Goal: Transaction & Acquisition: Subscribe to service/newsletter

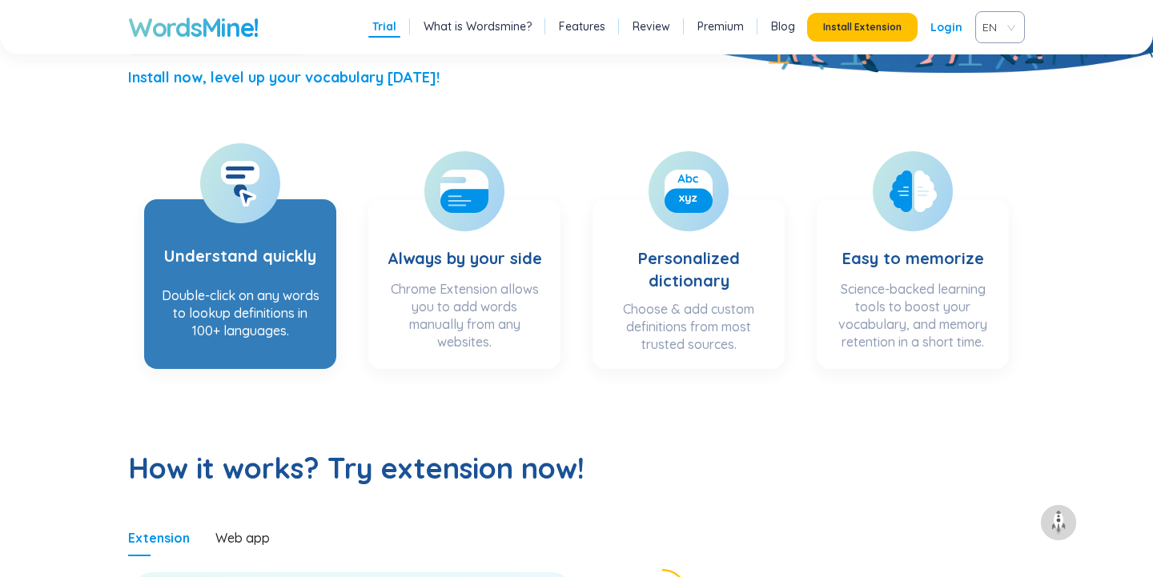
scroll to position [445, 0]
click at [203, 259] on h3 "Understand quickly" at bounding box center [240, 245] width 152 height 66
click at [268, 292] on div "Double-click on any words to lookup definitions in 100+ languages." at bounding box center [240, 318] width 160 height 64
click at [288, 292] on div "Double-click on any words to lookup definitions in 100+ languages." at bounding box center [240, 318] width 160 height 64
click at [295, 354] on section "Understand quickly Double-click on any words to lookup definitions in 100+ lang…" at bounding box center [240, 284] width 192 height 170
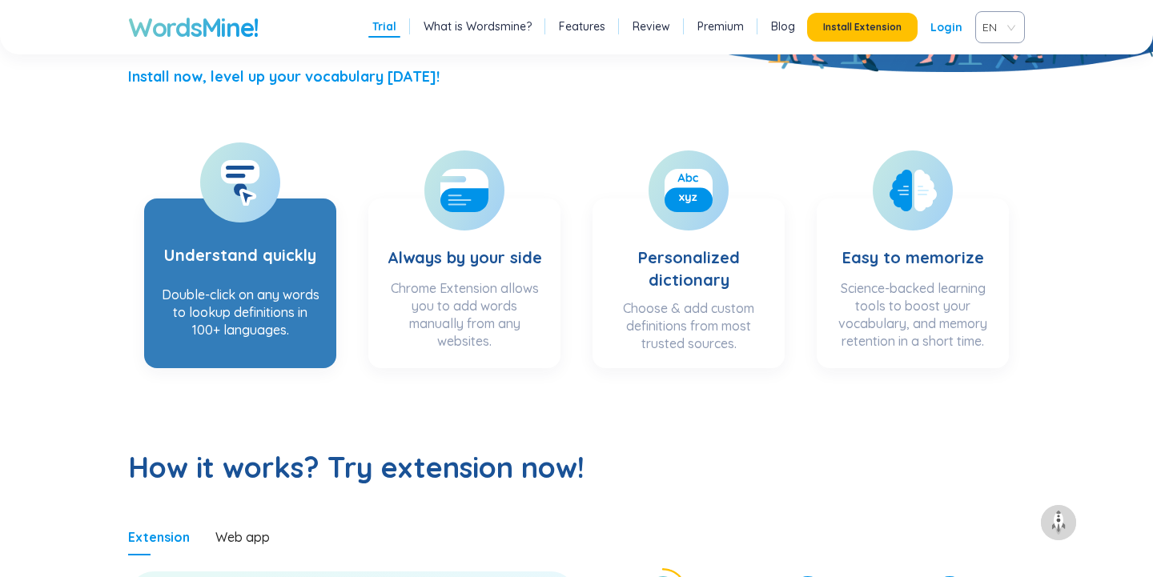
click at [295, 354] on section "Understand quickly Double-click on any words to lookup definitions in 100+ lang…" at bounding box center [240, 284] width 192 height 170
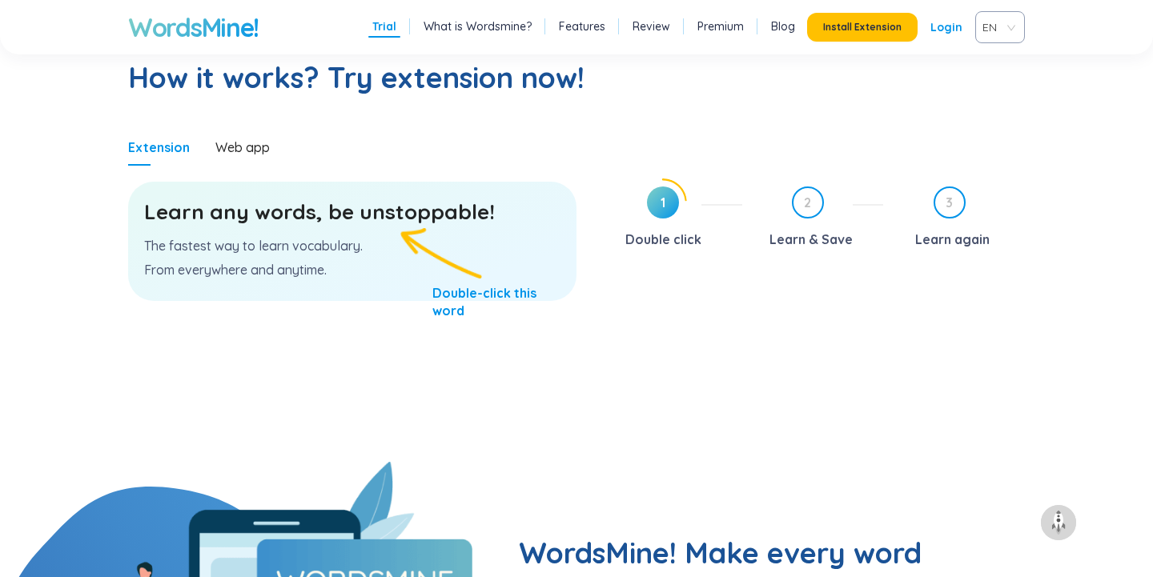
scroll to position [831, 0]
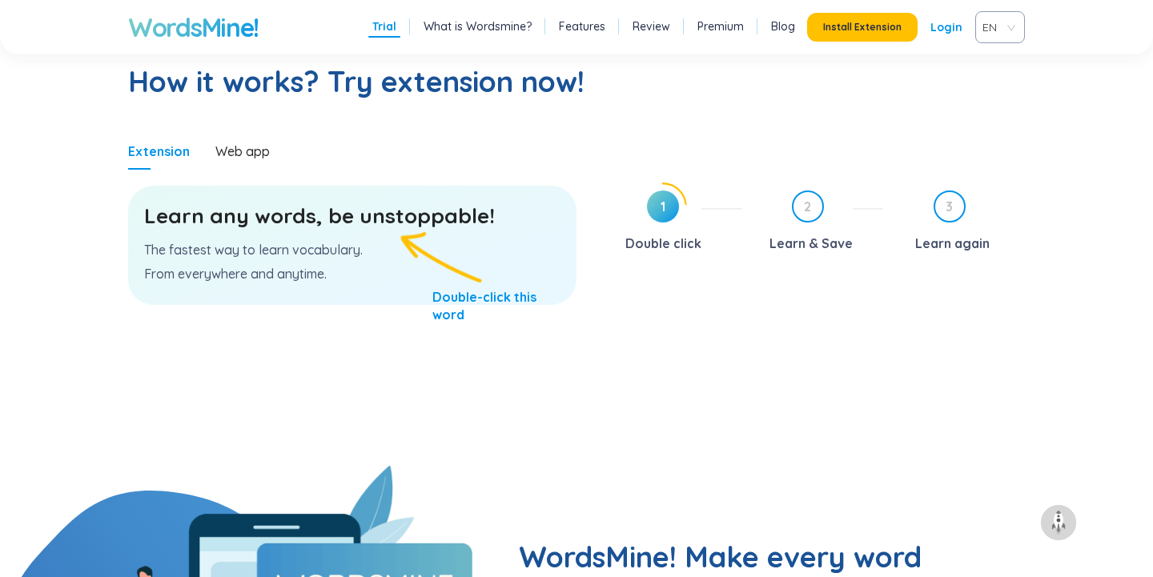
click at [449, 274] on div "Learn any words, be unstoppable! The fastest way to learn vocabulary. From ever…" at bounding box center [352, 245] width 448 height 119
click at [360, 219] on h3 "Learn any words, be unstoppable!" at bounding box center [352, 216] width 416 height 29
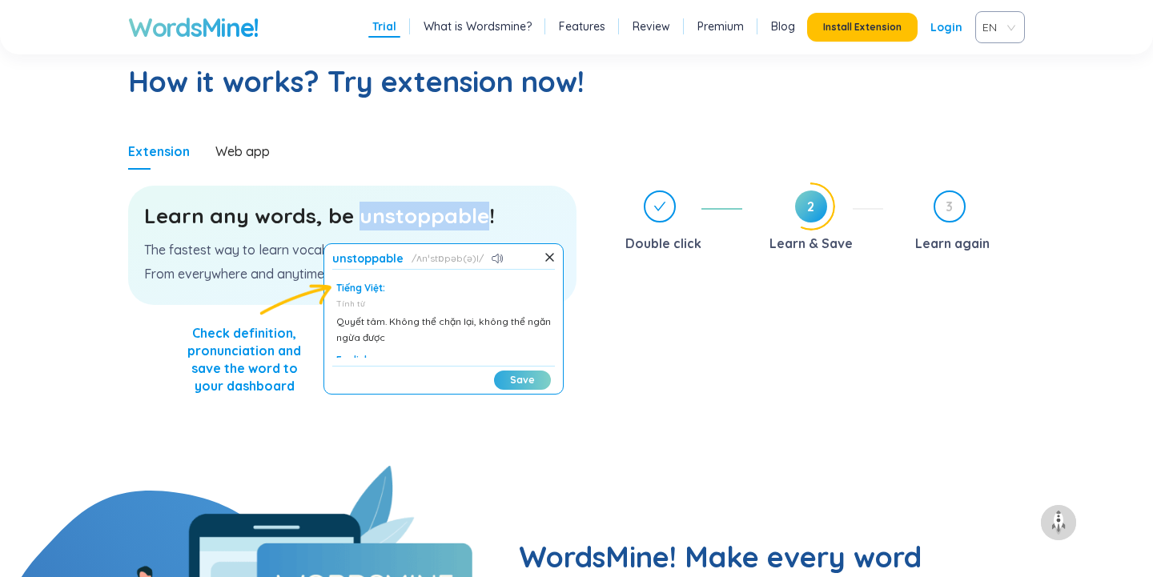
click at [529, 378] on button "Save" at bounding box center [522, 380] width 57 height 19
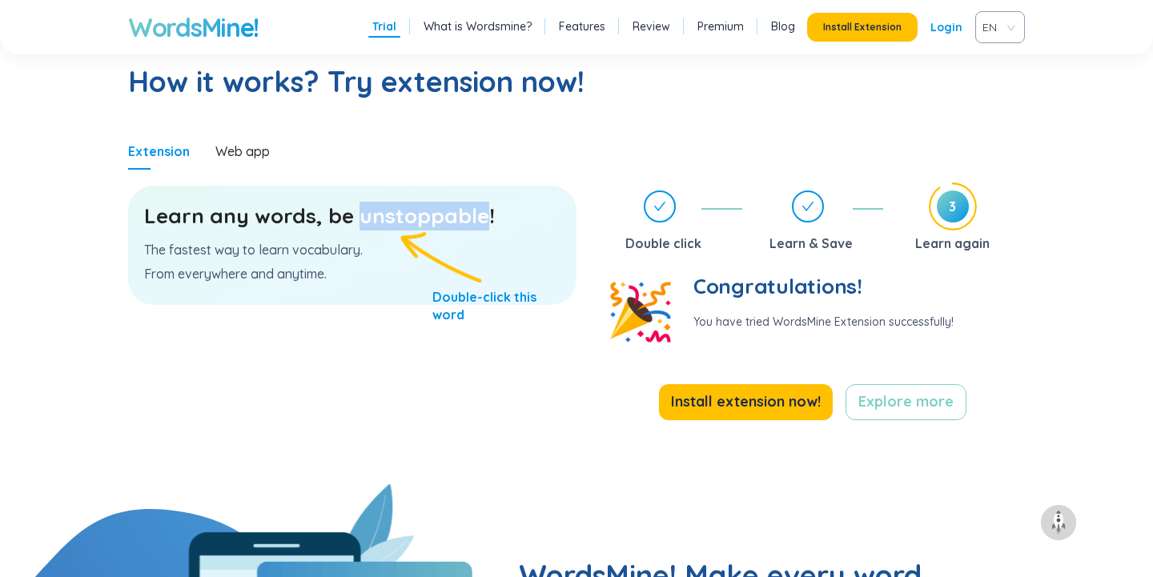
click at [433, 275] on div "Learn any words, be unstoppable! The fastest way to learn vocabulary. From ever…" at bounding box center [352, 245] width 448 height 119
click at [385, 217] on h3 "Learn any words, be unstoppable!" at bounding box center [352, 216] width 416 height 29
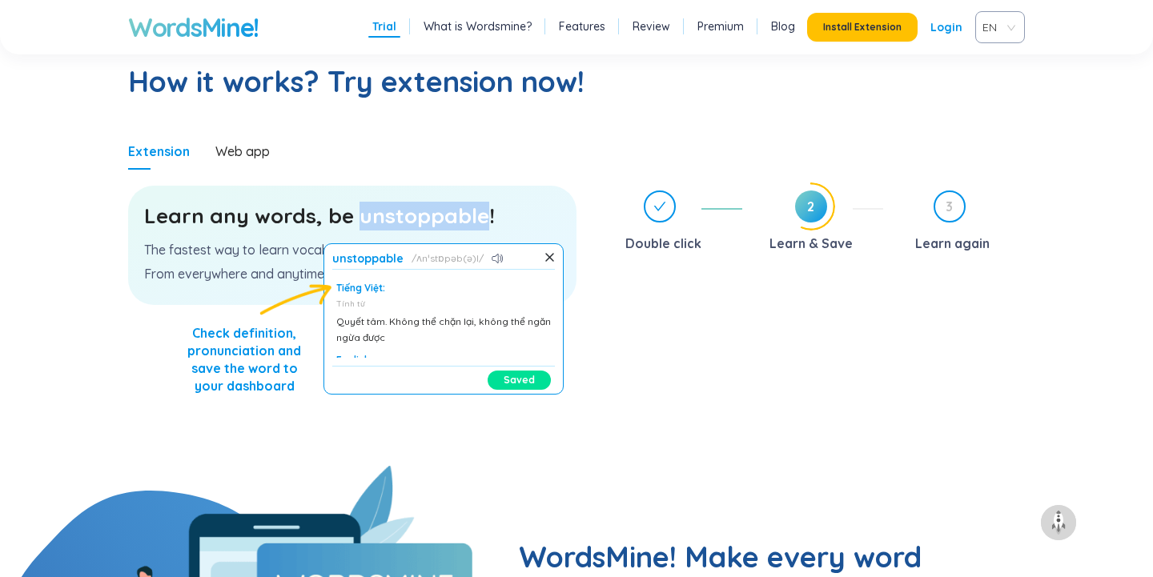
click at [324, 329] on div "unstoppable ʌnˈstɒpəb(ə)l Tiếng Việt: Tính từ [PERSON_NAME]. Không thể [PERSON_…" at bounding box center [444, 318] width 240 height 151
click at [504, 380] on button "Saved" at bounding box center [519, 380] width 63 height 19
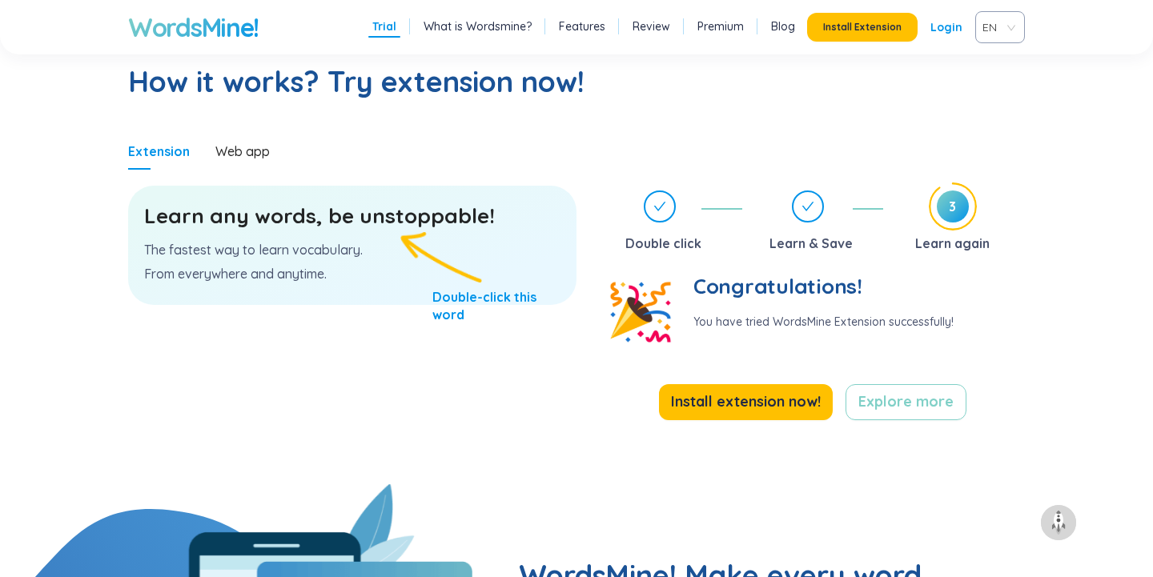
click at [454, 278] on div "Learn any words, be unstoppable! The fastest way to learn vocabulary. From ever…" at bounding box center [352, 245] width 448 height 119
click at [797, 404] on span "Install extension now!" at bounding box center [746, 402] width 150 height 22
click at [464, 235] on div "Learn any words, be unstoppable! The fastest way to learn vocabulary. From ever…" at bounding box center [352, 245] width 448 height 119
click at [450, 219] on h3 "Learn any words, be unstoppable!" at bounding box center [352, 216] width 416 height 29
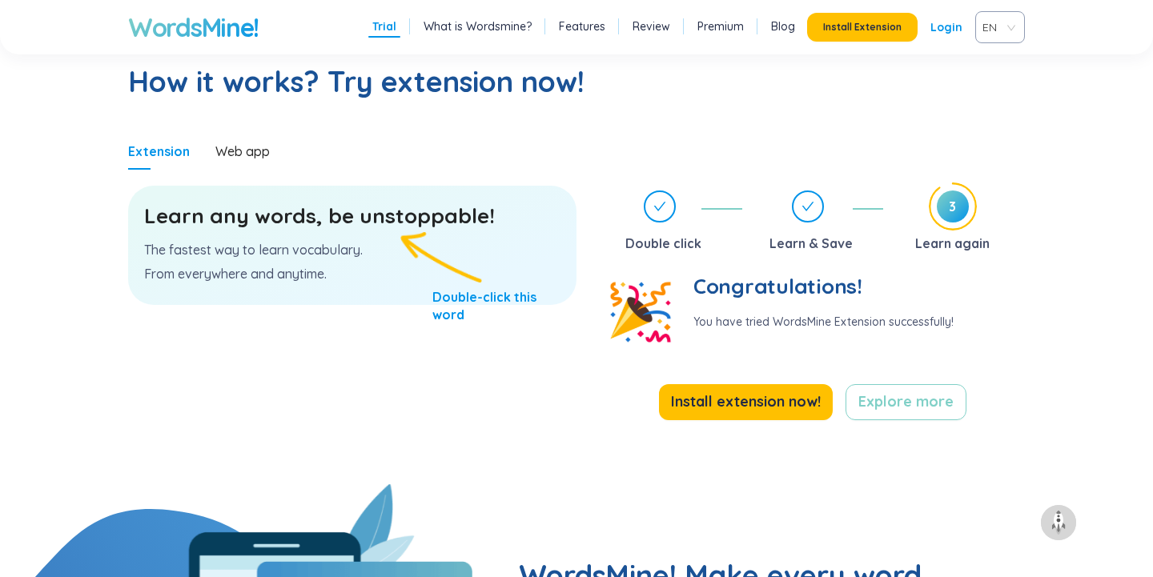
click at [450, 219] on h3 "Learn any words, be unstoppable!" at bounding box center [352, 216] width 416 height 29
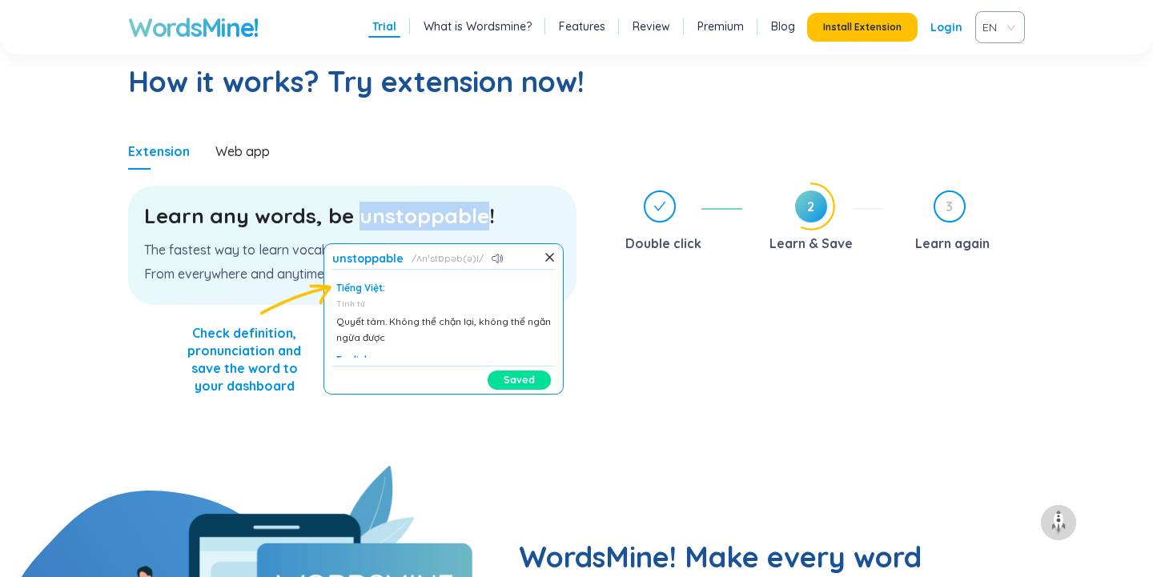
click at [369, 290] on div "Tiếng Việt:" at bounding box center [443, 288] width 215 height 13
click at [523, 380] on button "Saved" at bounding box center [519, 380] width 63 height 19
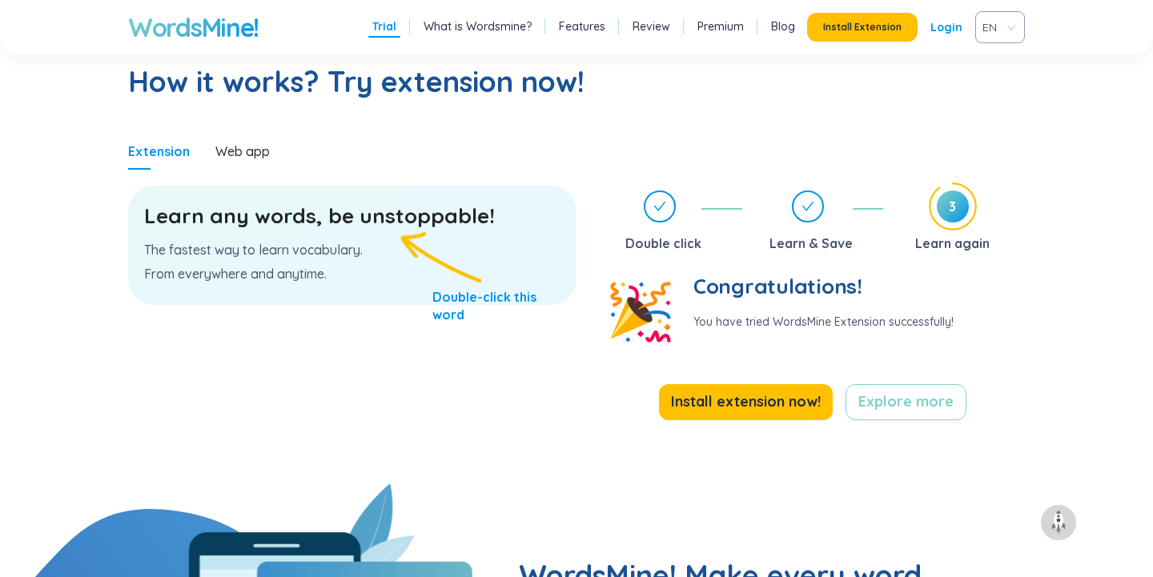
click at [449, 211] on h3 "Learn any words, be unstoppable!" at bounding box center [352, 216] width 416 height 29
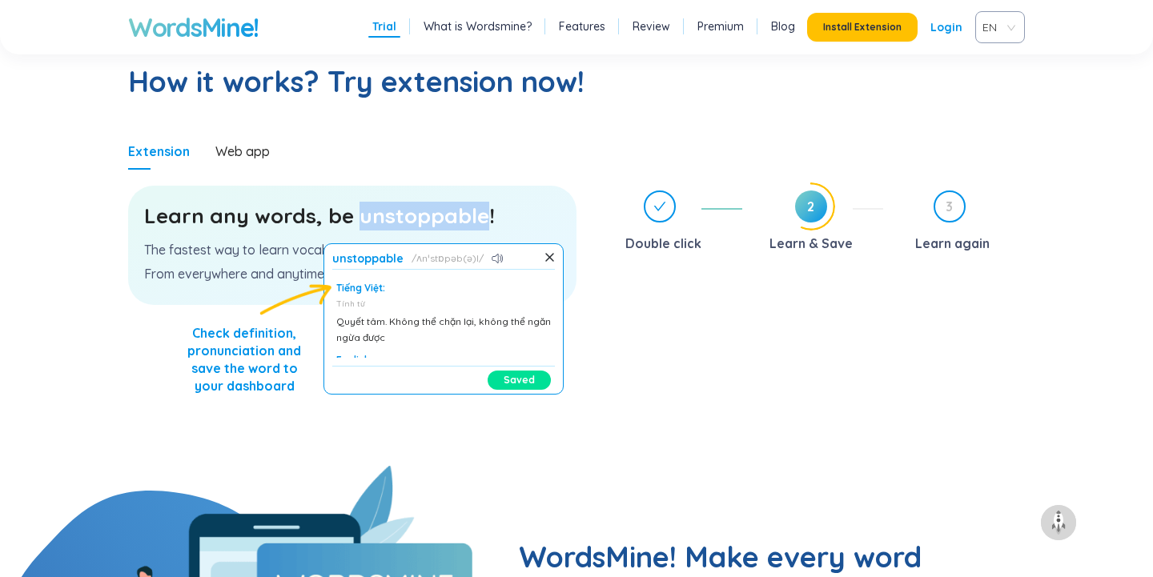
click at [538, 384] on button "Saved" at bounding box center [519, 380] width 63 height 19
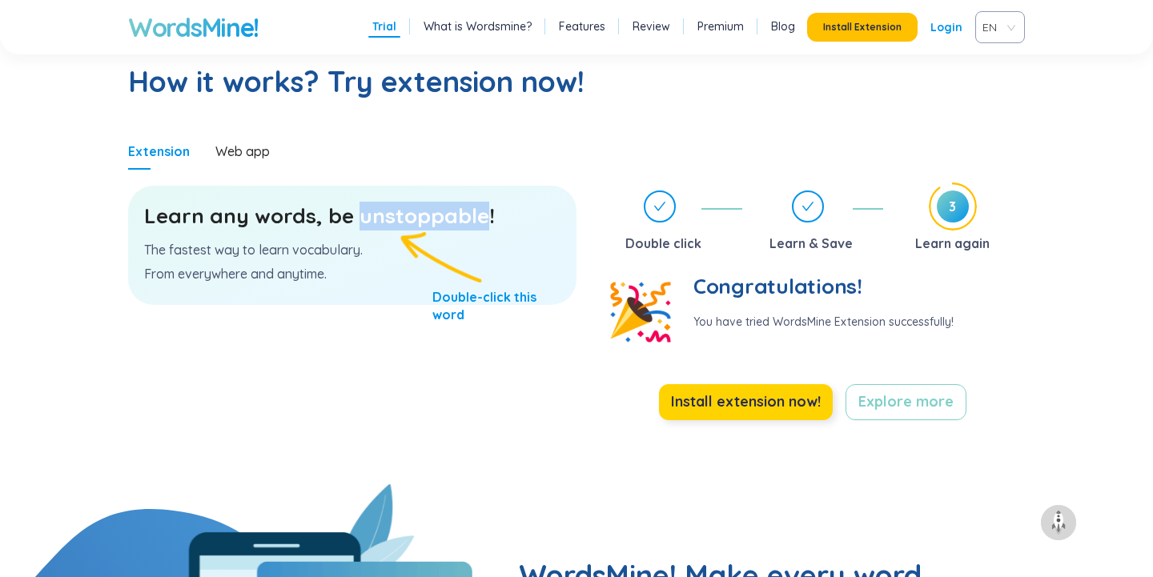
click at [725, 410] on span "Install extension now!" at bounding box center [746, 402] width 150 height 22
click at [924, 395] on span "Explore more" at bounding box center [906, 402] width 95 height 22
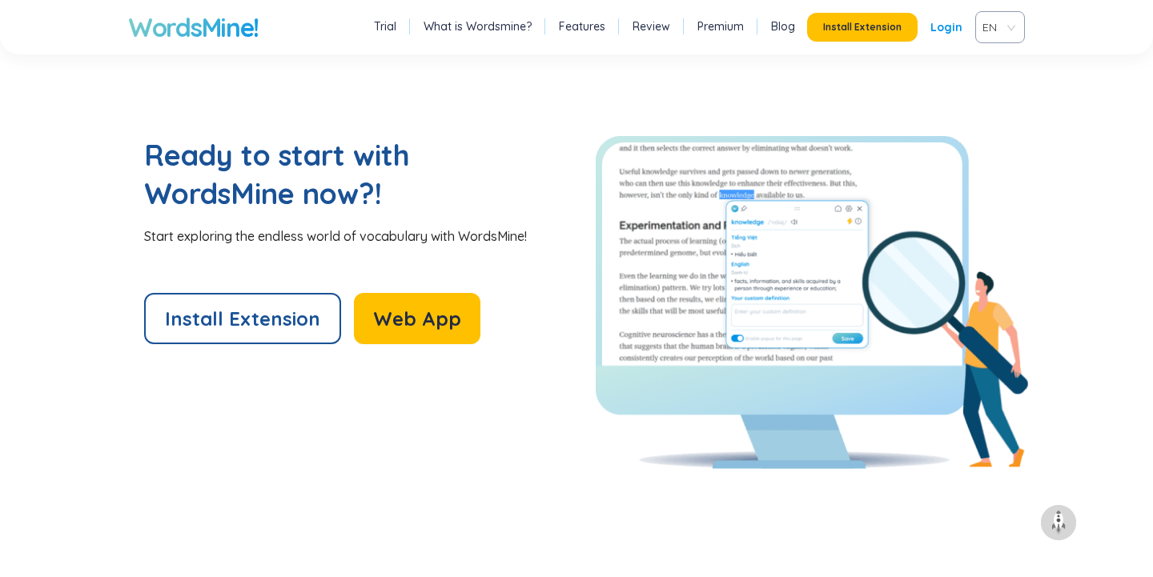
scroll to position [3355, 0]
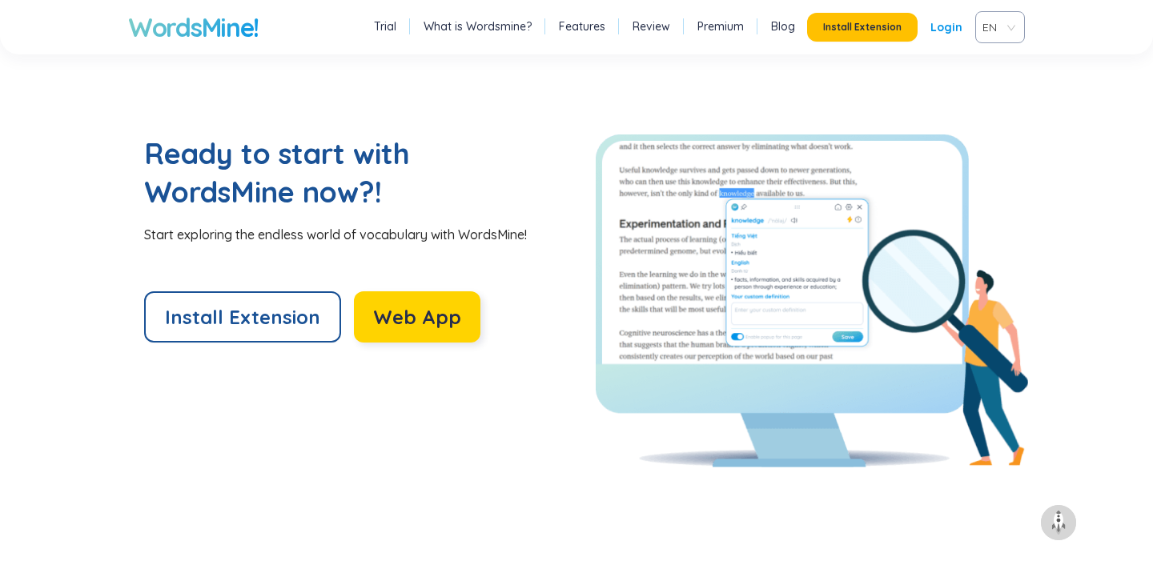
click at [388, 312] on span "Web App" at bounding box center [417, 317] width 88 height 26
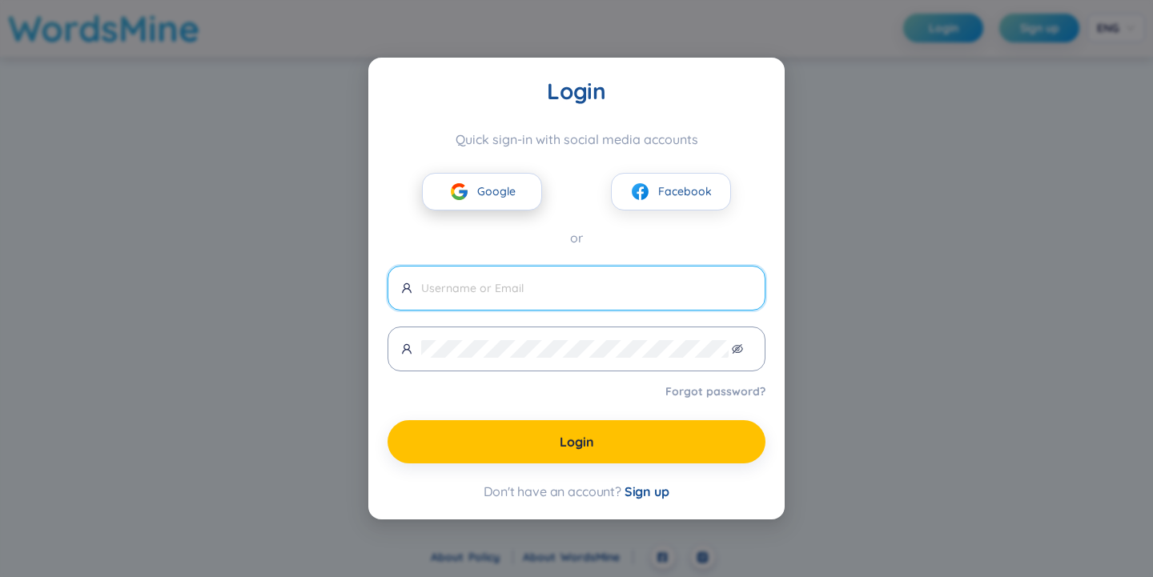
click at [487, 177] on button "Google" at bounding box center [482, 192] width 120 height 38
click at [489, 183] on span "Google" at bounding box center [496, 192] width 38 height 18
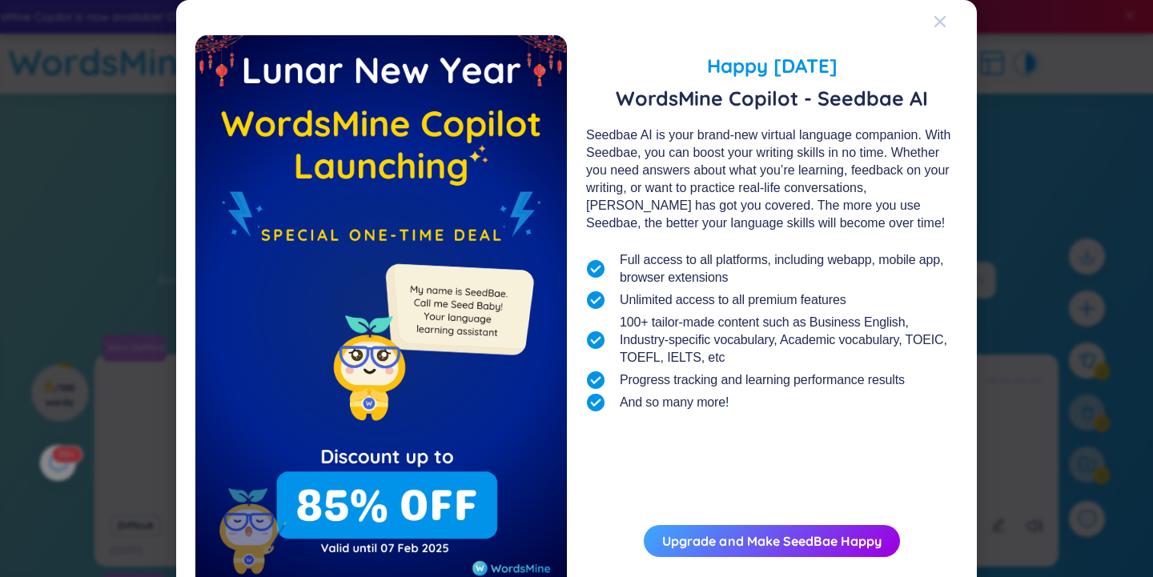
click at [942, 20] on icon "Close" at bounding box center [940, 21] width 11 height 11
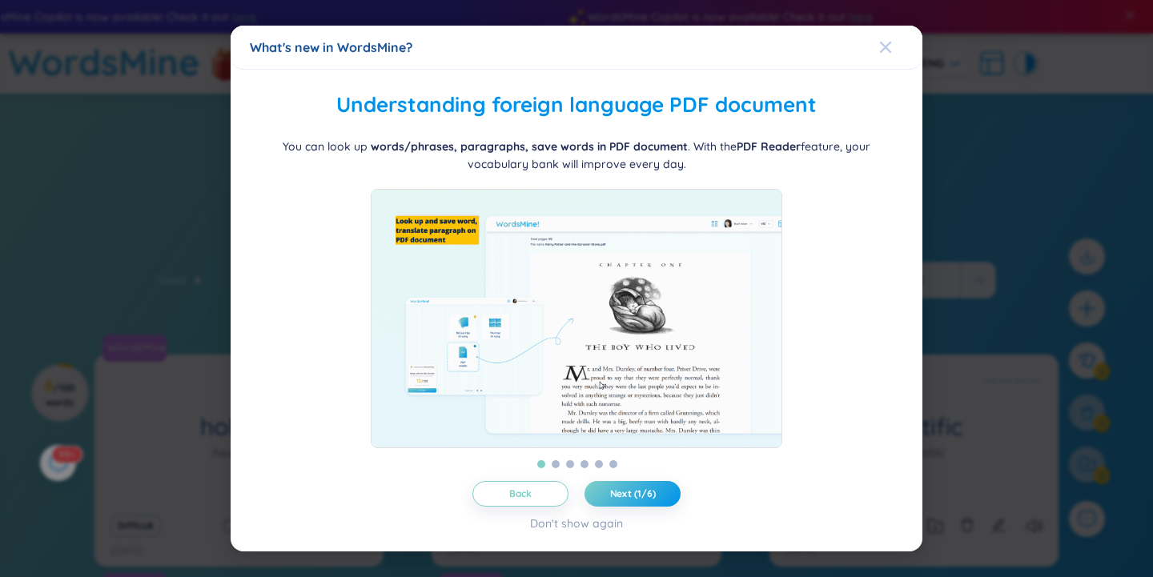
click at [894, 40] on span "Close" at bounding box center [900, 47] width 43 height 43
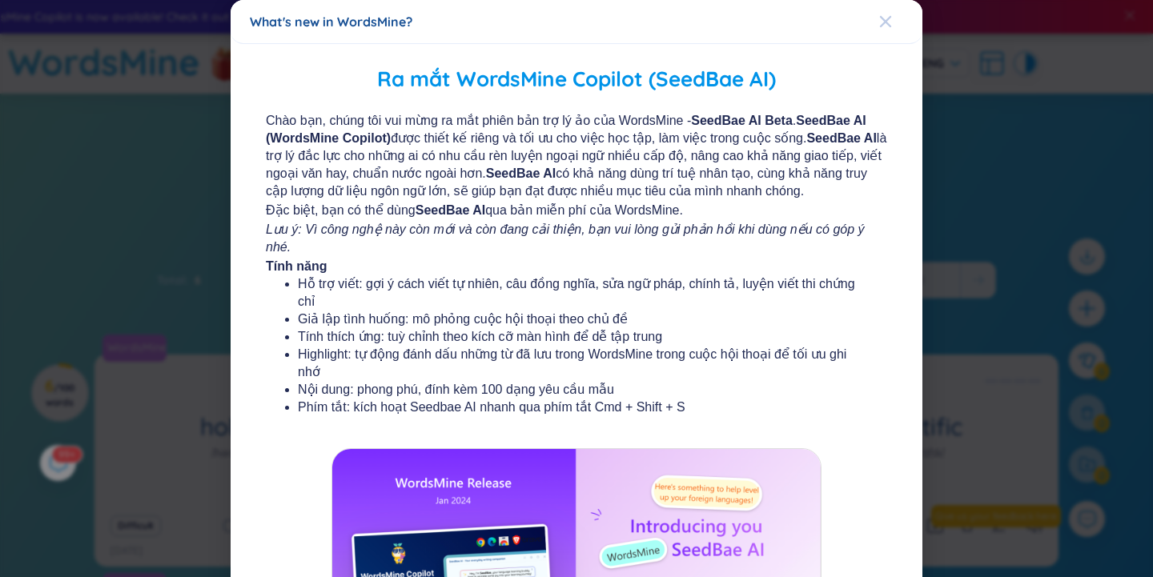
click at [887, 14] on div "Close" at bounding box center [885, 21] width 13 height 43
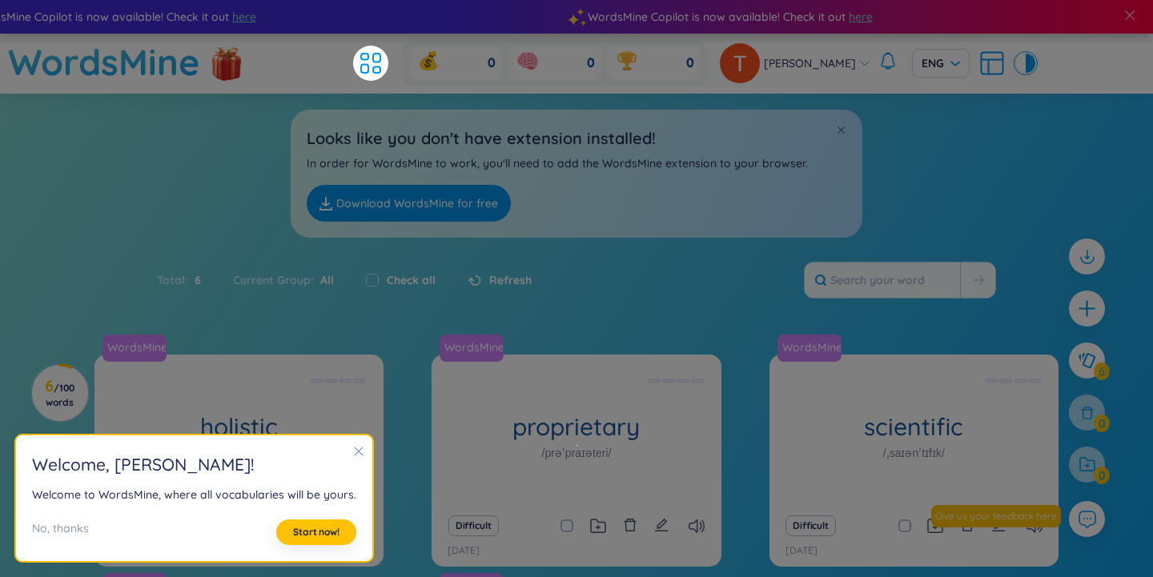
click at [356, 456] on icon "close" at bounding box center [358, 451] width 11 height 11
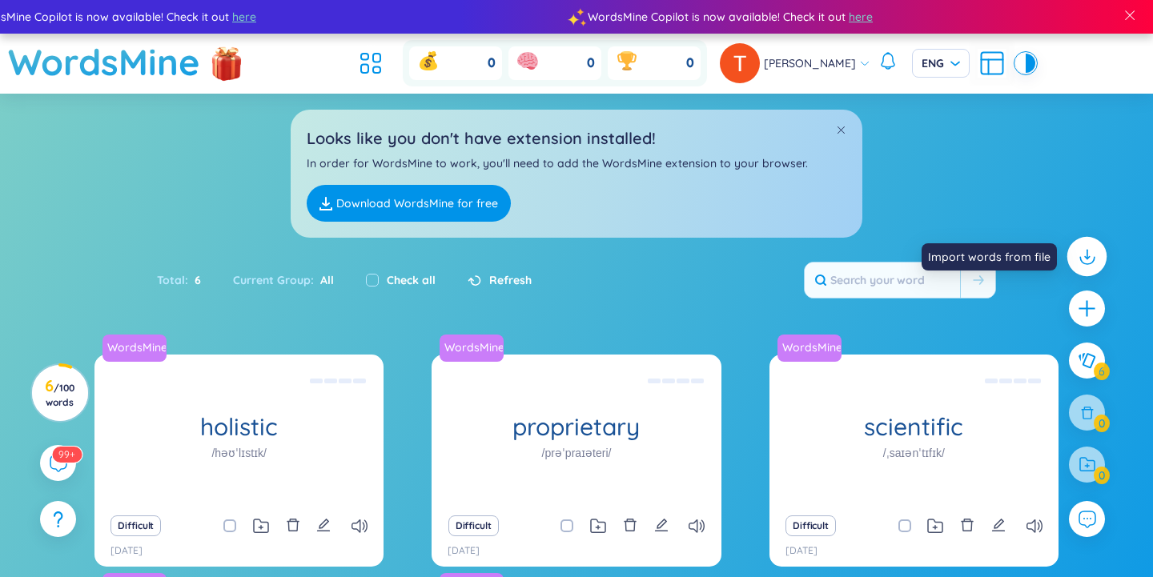
click at [1096, 262] on icon at bounding box center [1086, 257] width 21 height 21
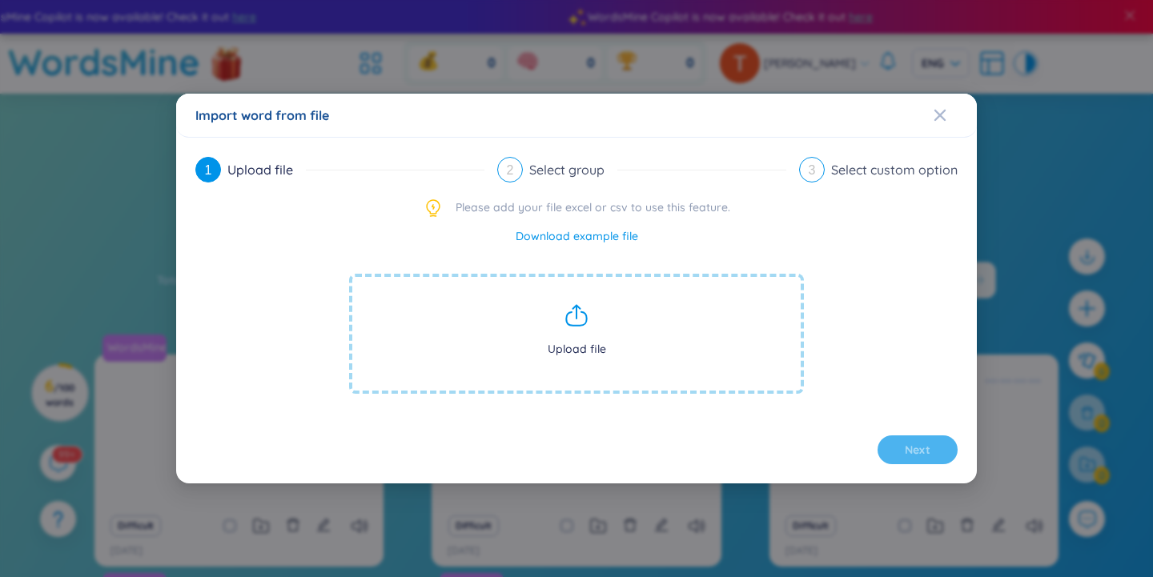
click at [582, 318] on icon at bounding box center [577, 316] width 26 height 26
click at [947, 120] on span "Close" at bounding box center [955, 115] width 43 height 43
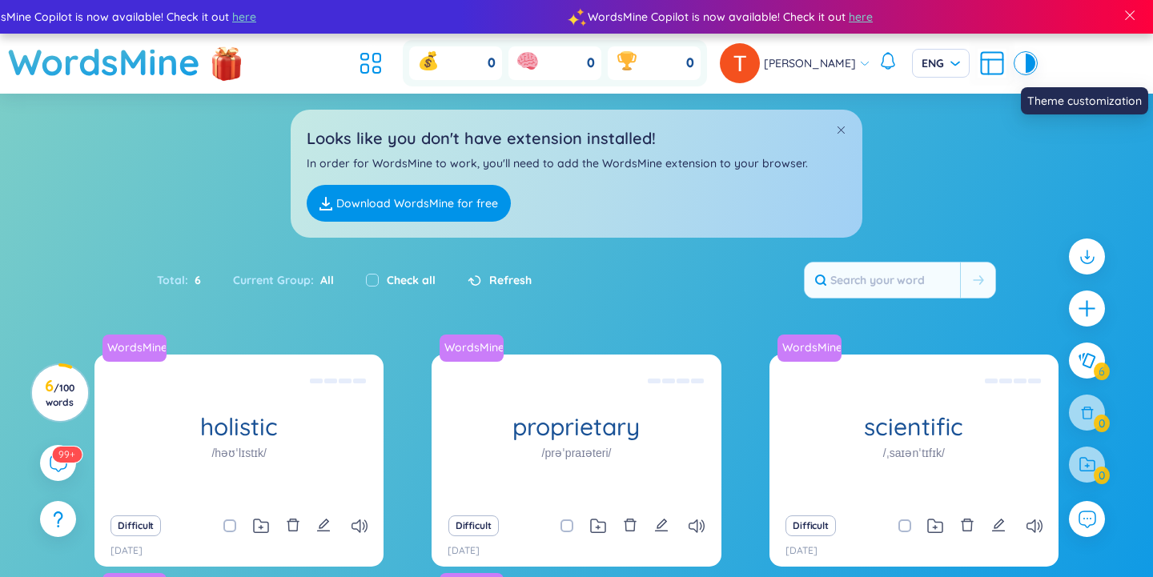
click at [1026, 66] on div at bounding box center [1021, 63] width 10 height 19
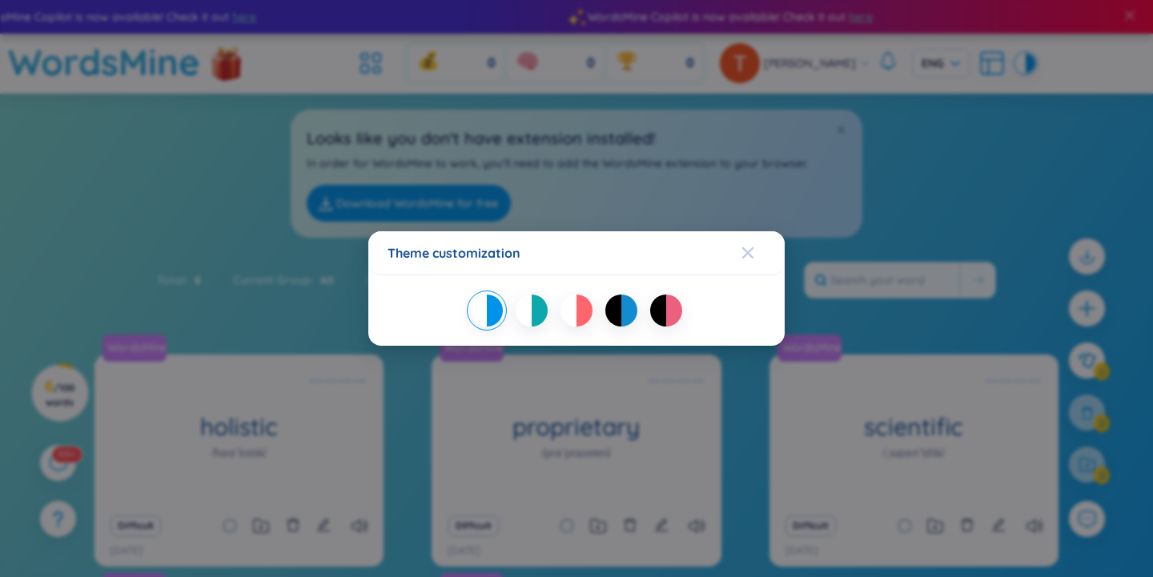
click at [751, 255] on icon "Close" at bounding box center [747, 252] width 11 height 11
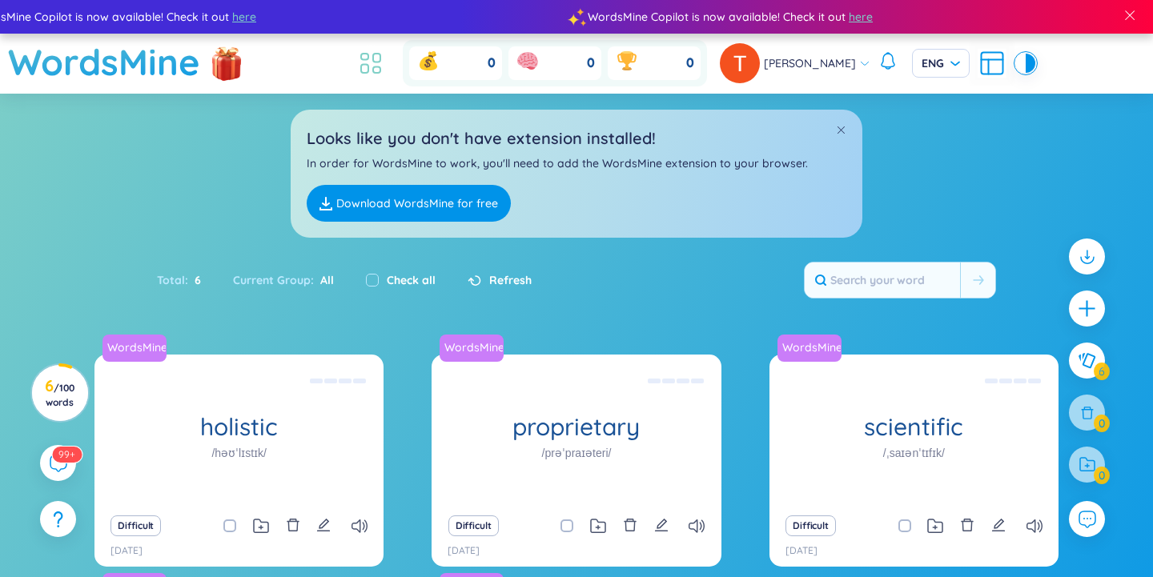
click at [376, 65] on icon at bounding box center [370, 63] width 29 height 29
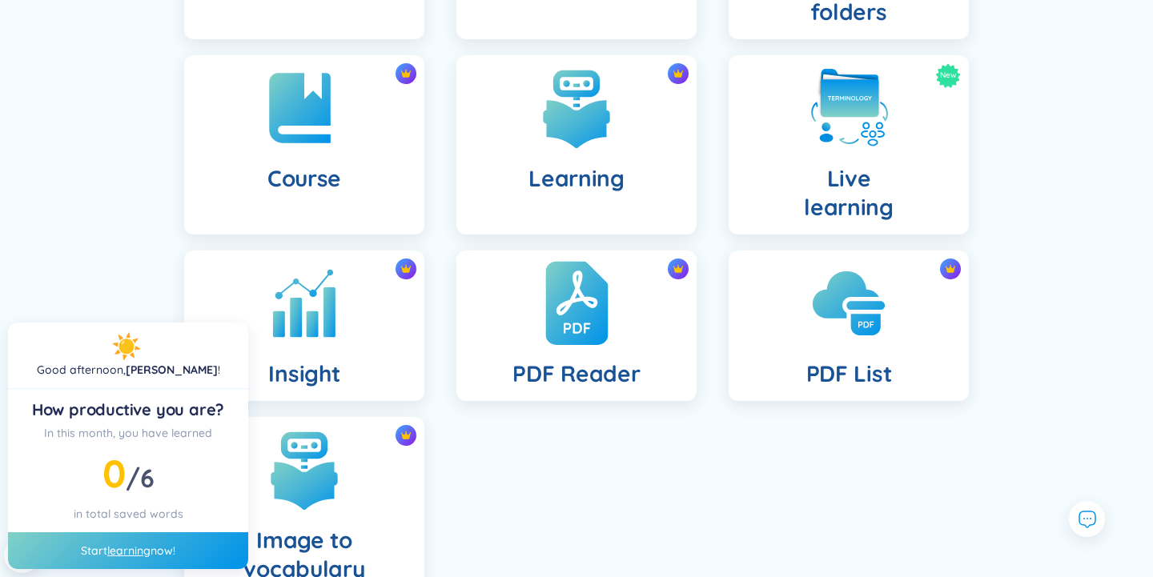
scroll to position [326, 0]
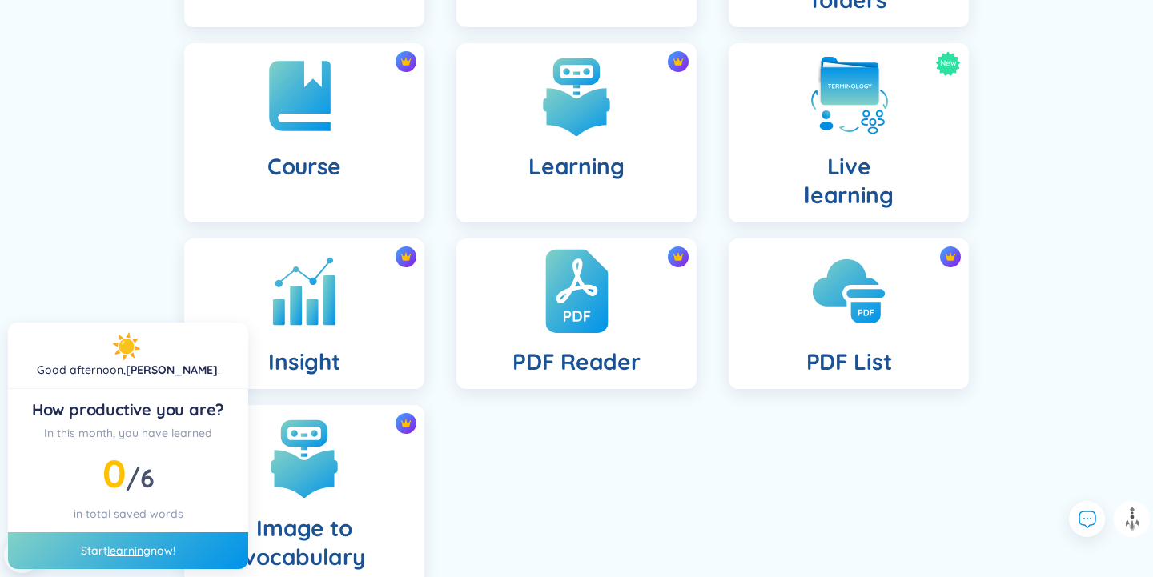
click at [565, 316] on img at bounding box center [576, 291] width 62 height 88
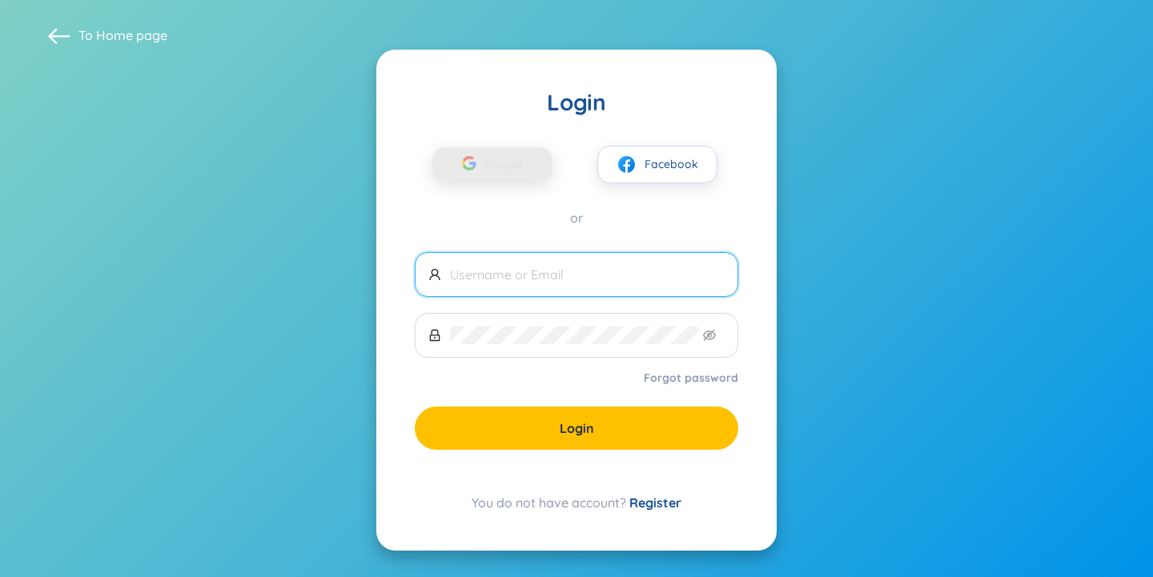
click at [497, 160] on span "Google" at bounding box center [508, 164] width 46 height 34
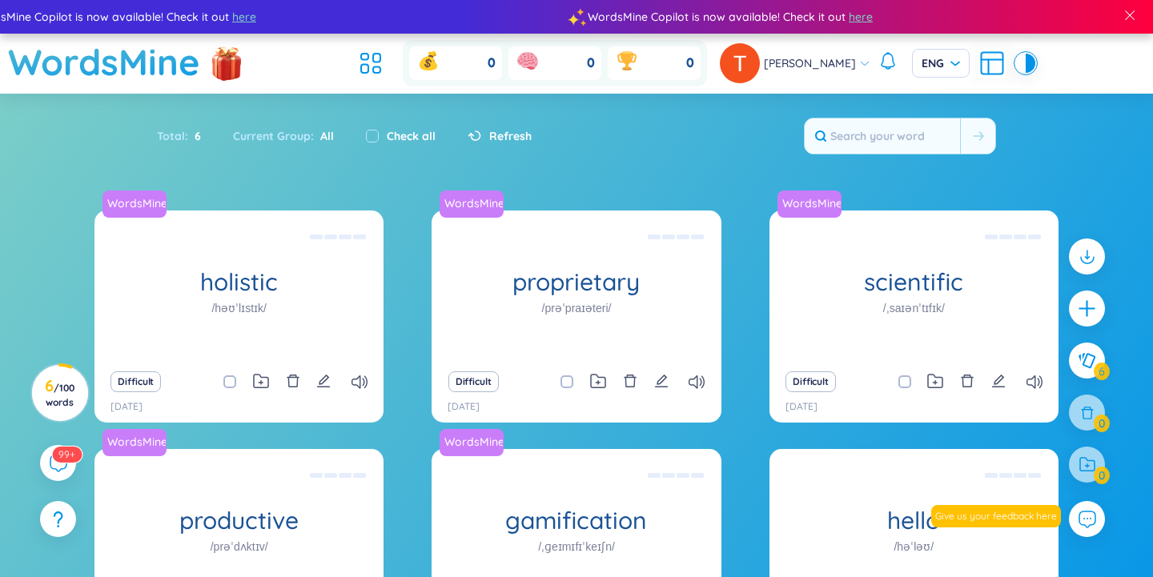
scroll to position [38, 0]
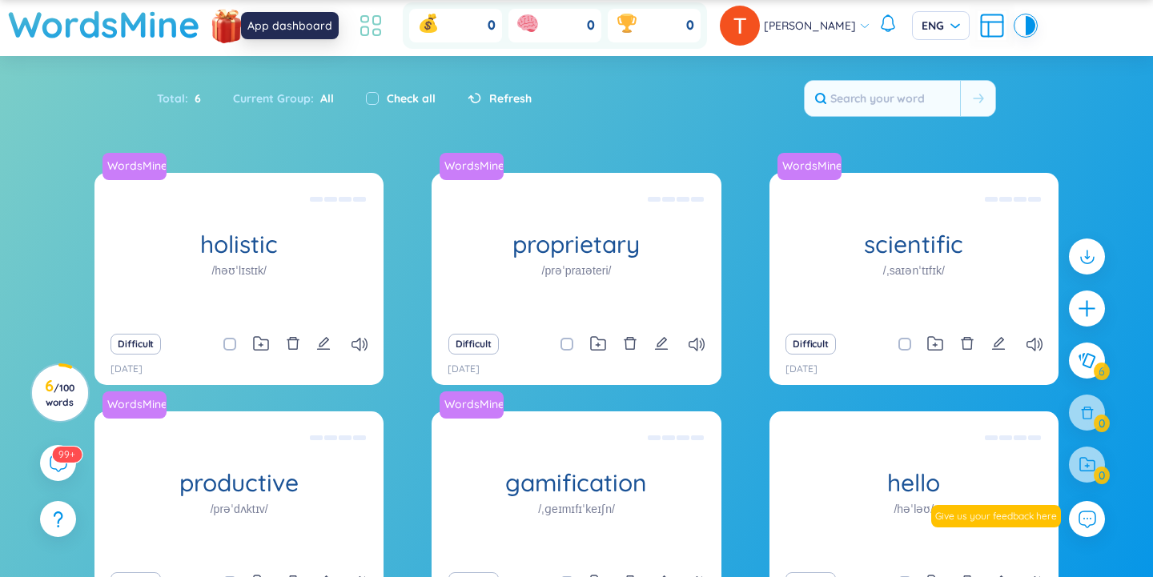
click at [371, 26] on icon at bounding box center [370, 25] width 29 height 29
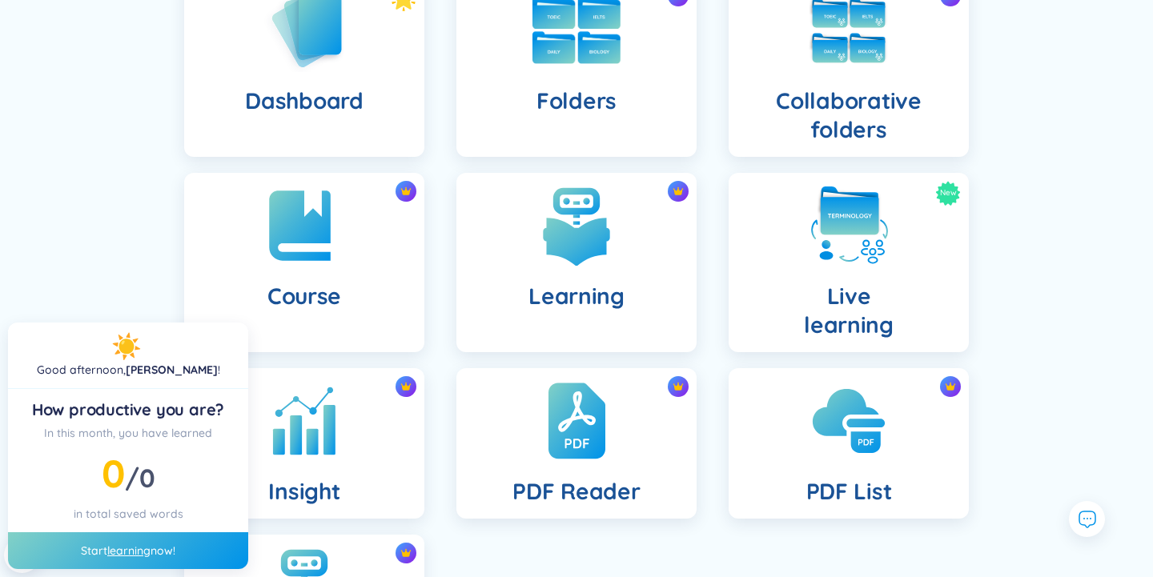
scroll to position [207, 0]
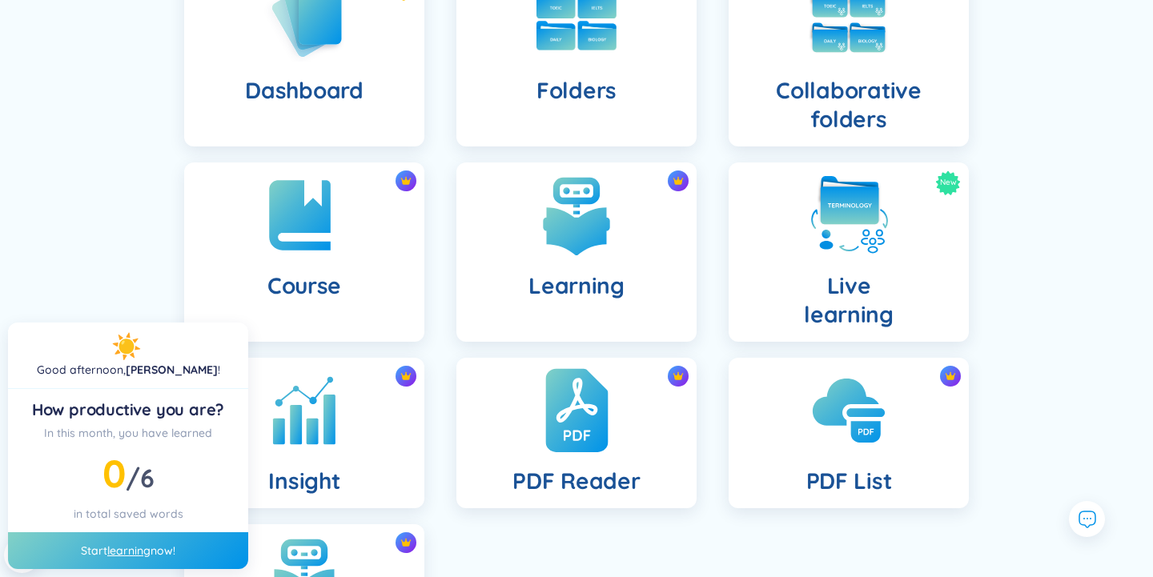
click at [593, 435] on img at bounding box center [576, 411] width 62 height 88
